Goal: Task Accomplishment & Management: Manage account settings

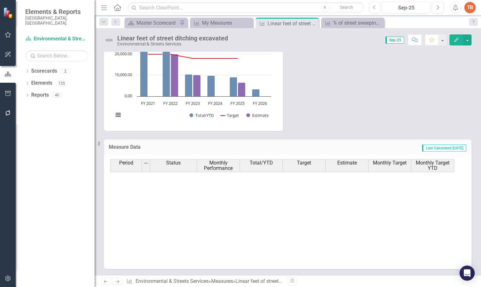
scroll to position [319, 0]
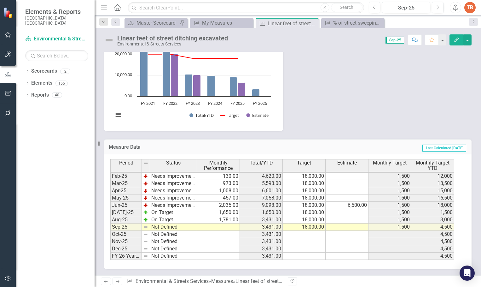
click at [228, 22] on div "My Measures" at bounding box center [223, 23] width 42 height 8
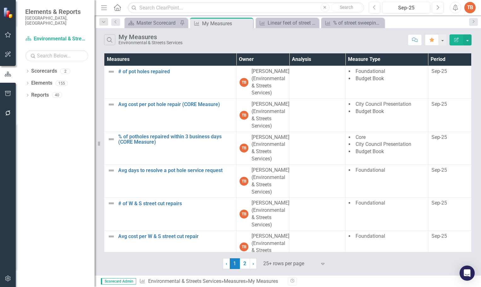
click at [477, 119] on div "Measures Owner Analysis Measure Type Period # of pot holes repaired Edit Edit M…" at bounding box center [288, 160] width 387 height 217
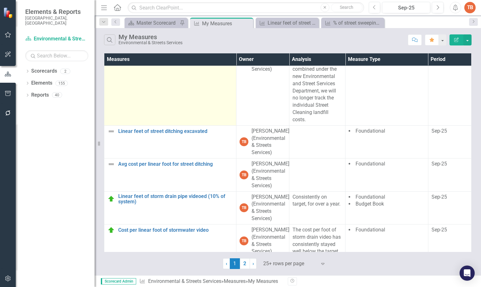
scroll to position [915, 0]
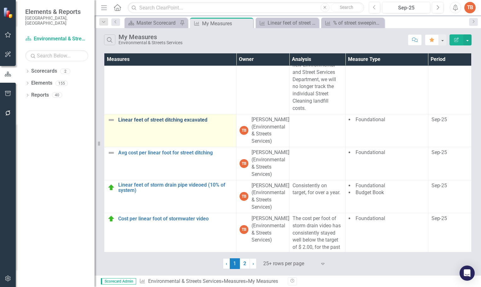
click at [145, 123] on link "Linear feet of street ditching excavated" at bounding box center [175, 120] width 115 height 6
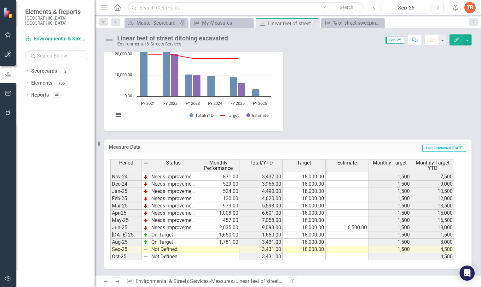
scroll to position [319, 0]
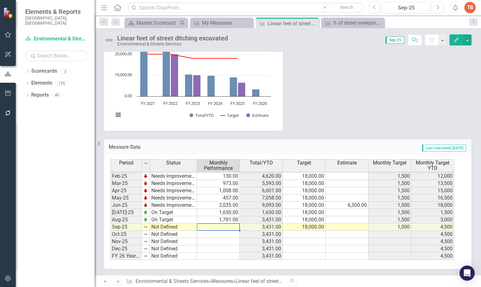
click at [214, 227] on tbody "Jan-24 Needs Improvement 294.00 5,894.00 18,000.00 1,500 10,500 Feb-24 Needs Im…" at bounding box center [282, 169] width 344 height 182
click at [307, 235] on td at bounding box center [304, 234] width 43 height 7
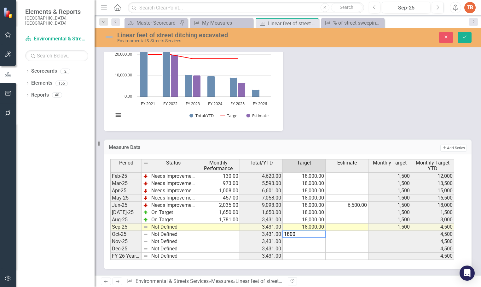
type textarea "18000"
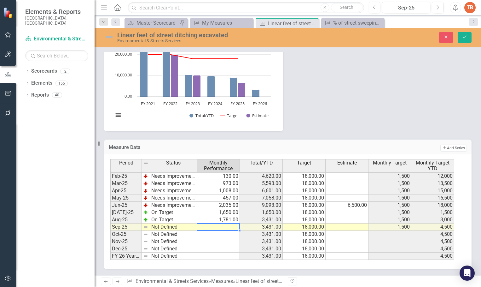
click at [223, 227] on td at bounding box center [218, 226] width 43 height 7
click at [463, 37] on icon "Save" at bounding box center [465, 37] width 6 height 4
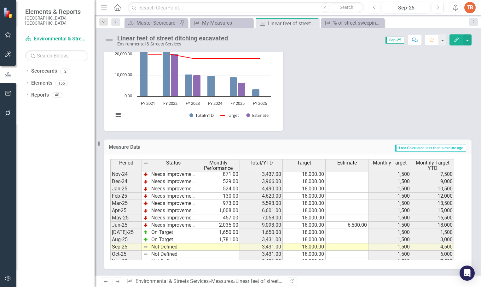
scroll to position [0, 0]
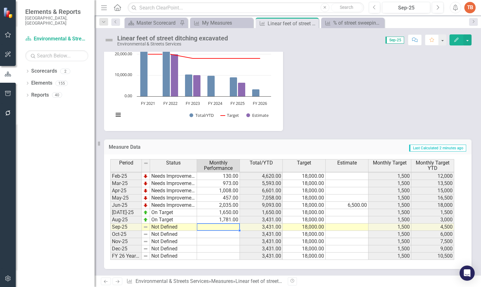
click at [227, 226] on td at bounding box center [218, 226] width 43 height 7
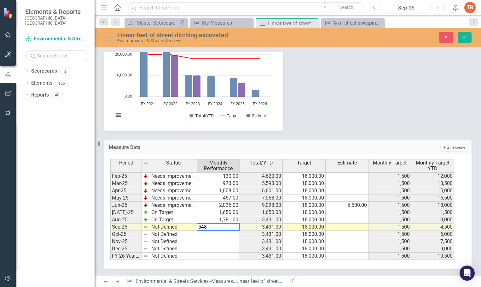
type textarea "548"
click at [157, 227] on td "Not Defined" at bounding box center [173, 226] width 47 height 7
click at [157, 228] on td "Not Defined" at bounding box center [173, 226] width 47 height 7
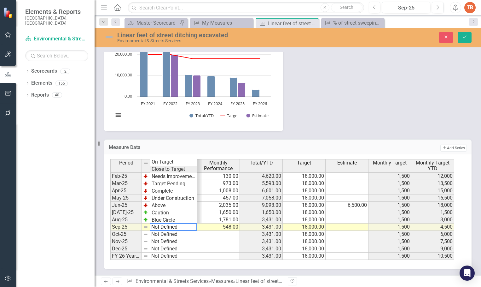
type textarea "Close to Target"
click at [161, 171] on div "Period Status Monthly Performance Total/YTD Target Estimate Monthly Target Mont…" at bounding box center [285, 209] width 350 height 101
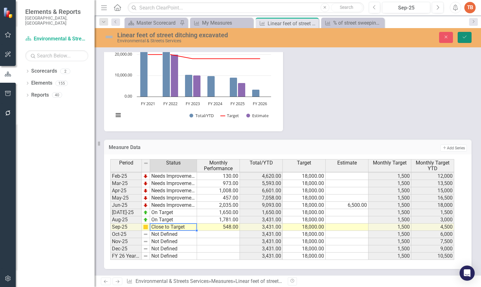
click at [464, 38] on icon "Save" at bounding box center [465, 37] width 6 height 4
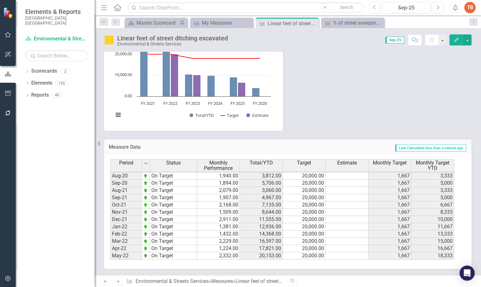
scroll to position [319, 0]
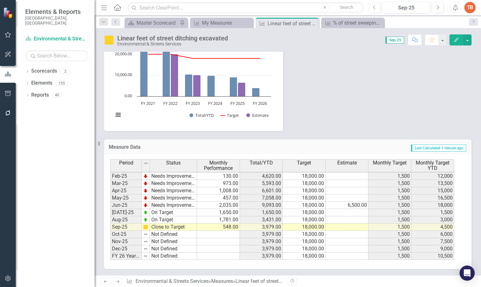
click at [119, 280] on icon at bounding box center [118, 281] width 4 height 3
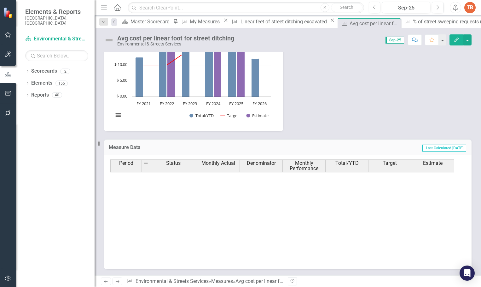
scroll to position [319, 0]
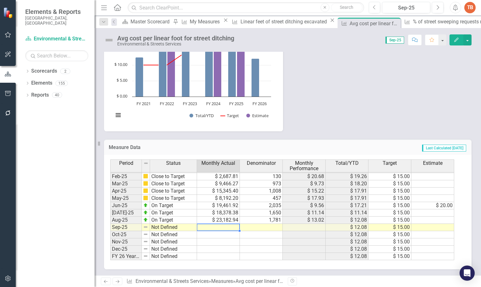
click at [219, 226] on td at bounding box center [218, 227] width 43 height 7
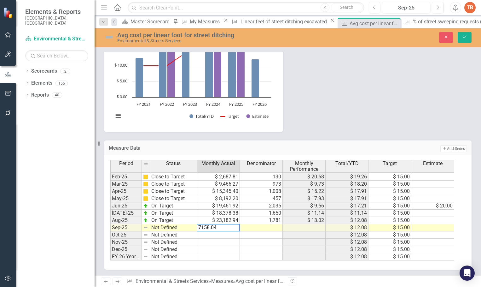
type textarea "7158.04"
click at [269, 227] on td at bounding box center [261, 227] width 43 height 7
type textarea "548"
click at [161, 228] on td "Not Defined" at bounding box center [173, 227] width 47 height 7
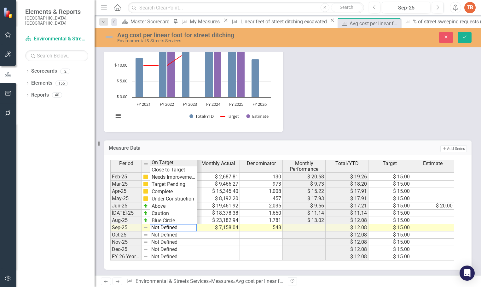
type textarea "On Target"
click at [167, 163] on div "Period Status Monthly Actual Denominator Monthly Performance Total/YTD Target E…" at bounding box center [285, 210] width 350 height 101
click at [462, 36] on icon "Save" at bounding box center [465, 37] width 6 height 4
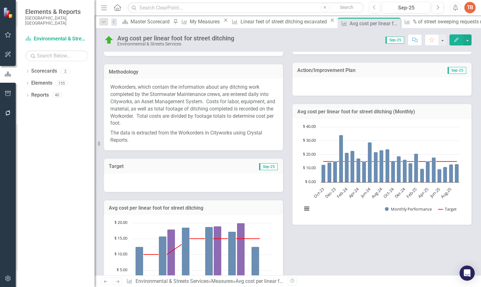
scroll to position [0, 0]
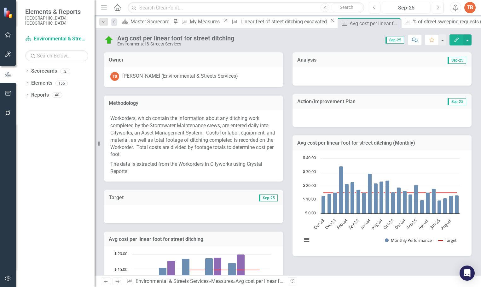
click at [301, 75] on div at bounding box center [382, 76] width 179 height 18
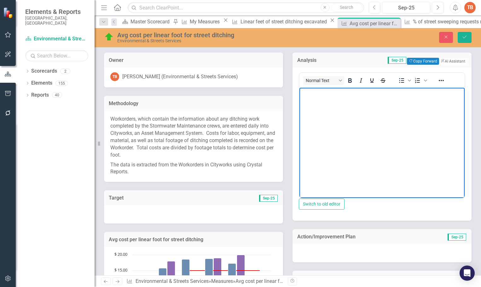
click at [313, 103] on body "Rich Text Area. Press ALT-0 for help." at bounding box center [382, 134] width 165 height 95
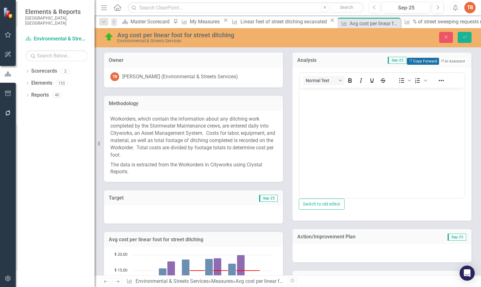
click at [407, 60] on button "Copy Forward Copy Forward" at bounding box center [423, 61] width 32 height 7
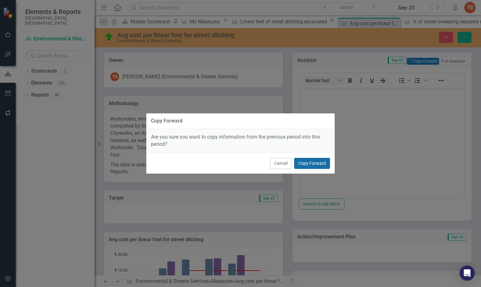
click at [313, 162] on button "Copy Forward" at bounding box center [312, 163] width 36 height 11
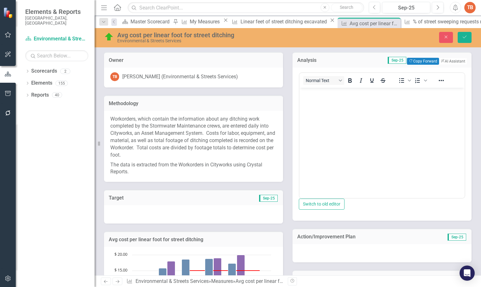
click at [314, 117] on body "Rich Text Area. Press ALT-0 for help." at bounding box center [382, 134] width 165 height 95
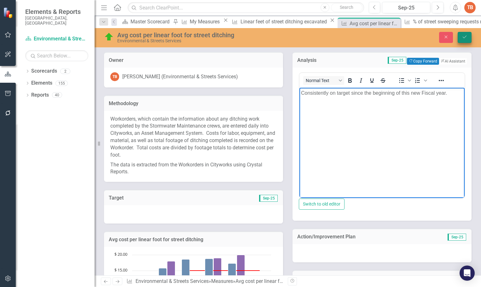
click at [465, 36] on icon "Save" at bounding box center [465, 37] width 6 height 4
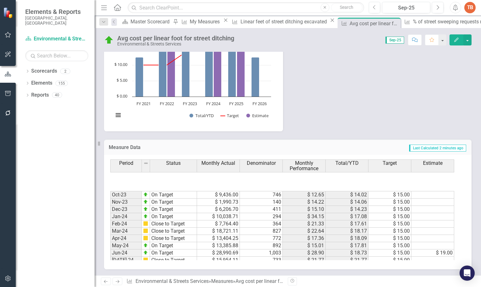
scroll to position [319, 0]
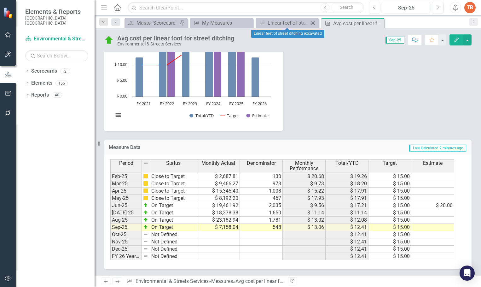
click at [313, 23] on icon "Close" at bounding box center [313, 23] width 6 height 5
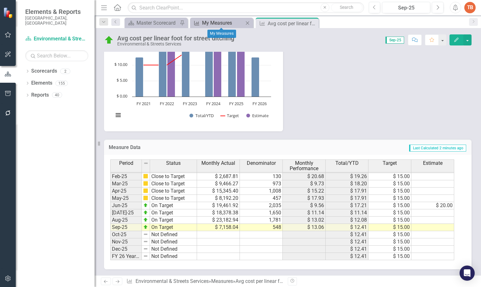
click at [207, 20] on div "My Measures" at bounding box center [223, 23] width 42 height 8
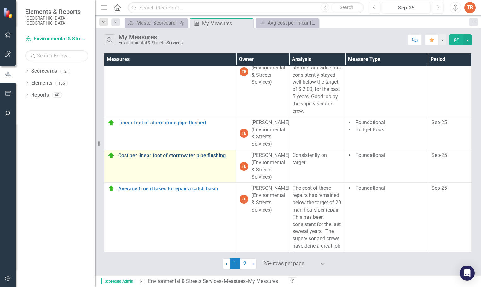
scroll to position [1087, 0]
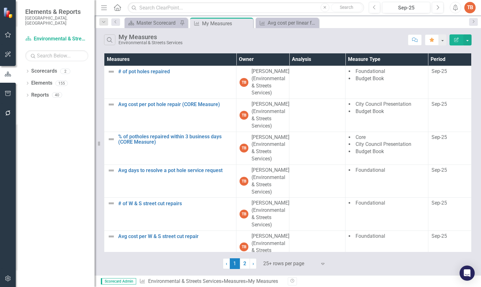
scroll to position [1087, 0]
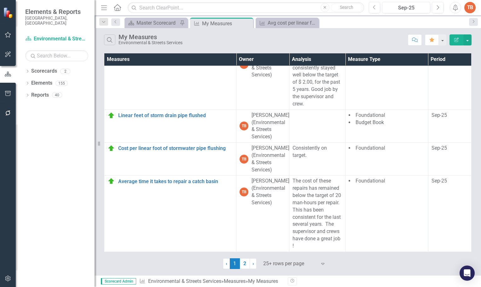
click at [245, 264] on link "2" at bounding box center [245, 263] width 10 height 11
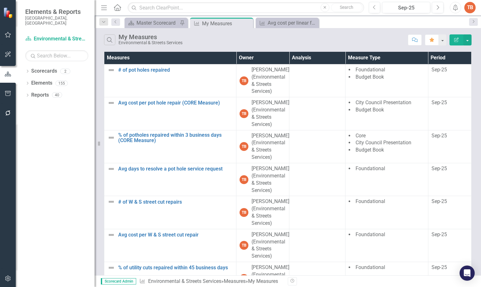
scroll to position [0, 0]
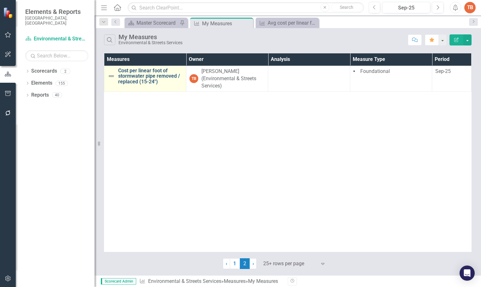
click at [133, 71] on link "Cost per linear foot of stormwater pipe removed / replaced (15-24")" at bounding box center [150, 76] width 65 height 17
